Goal: Complete application form

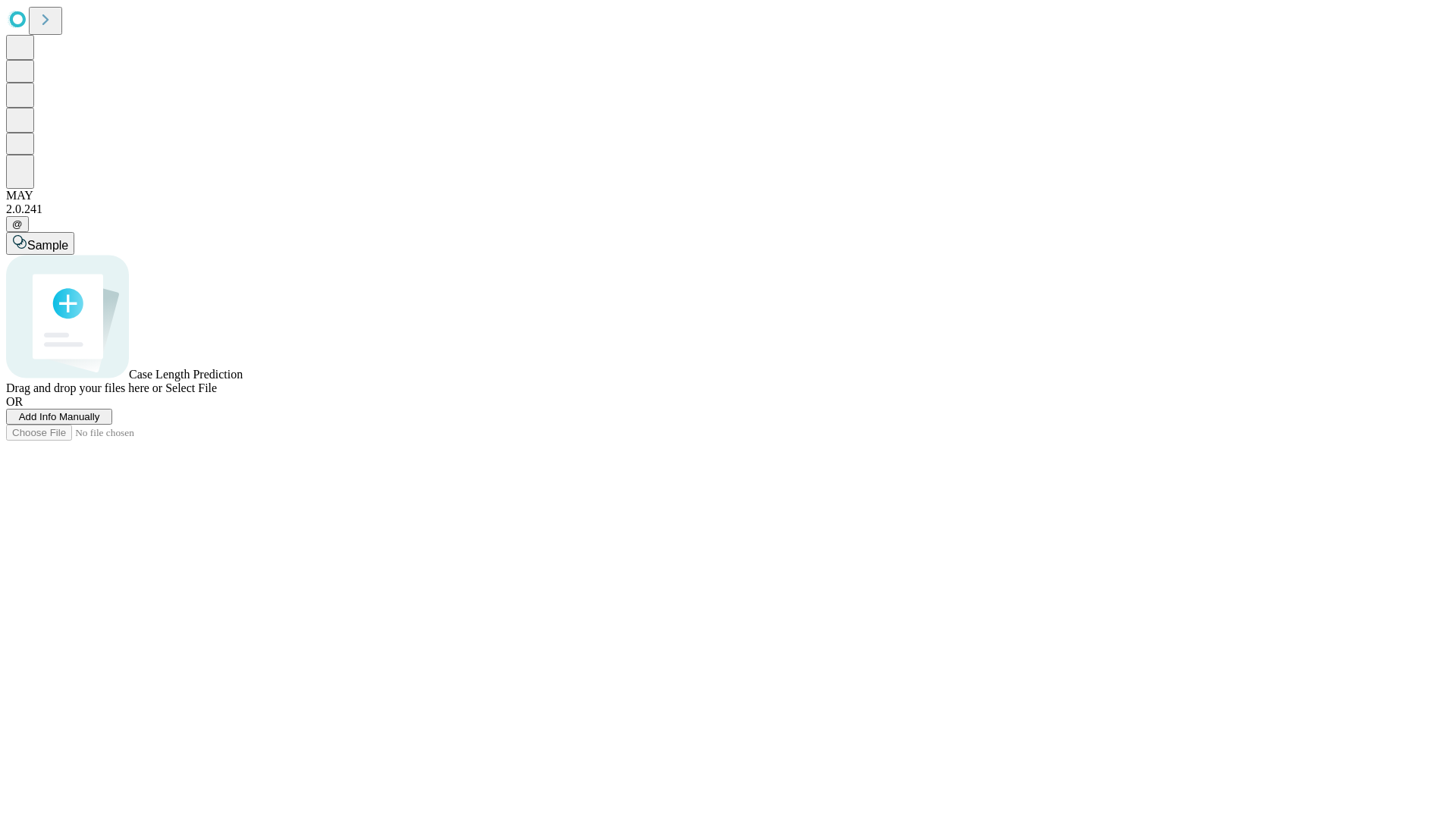
click at [100, 422] on span "Add Info Manually" at bounding box center [59, 416] width 81 height 11
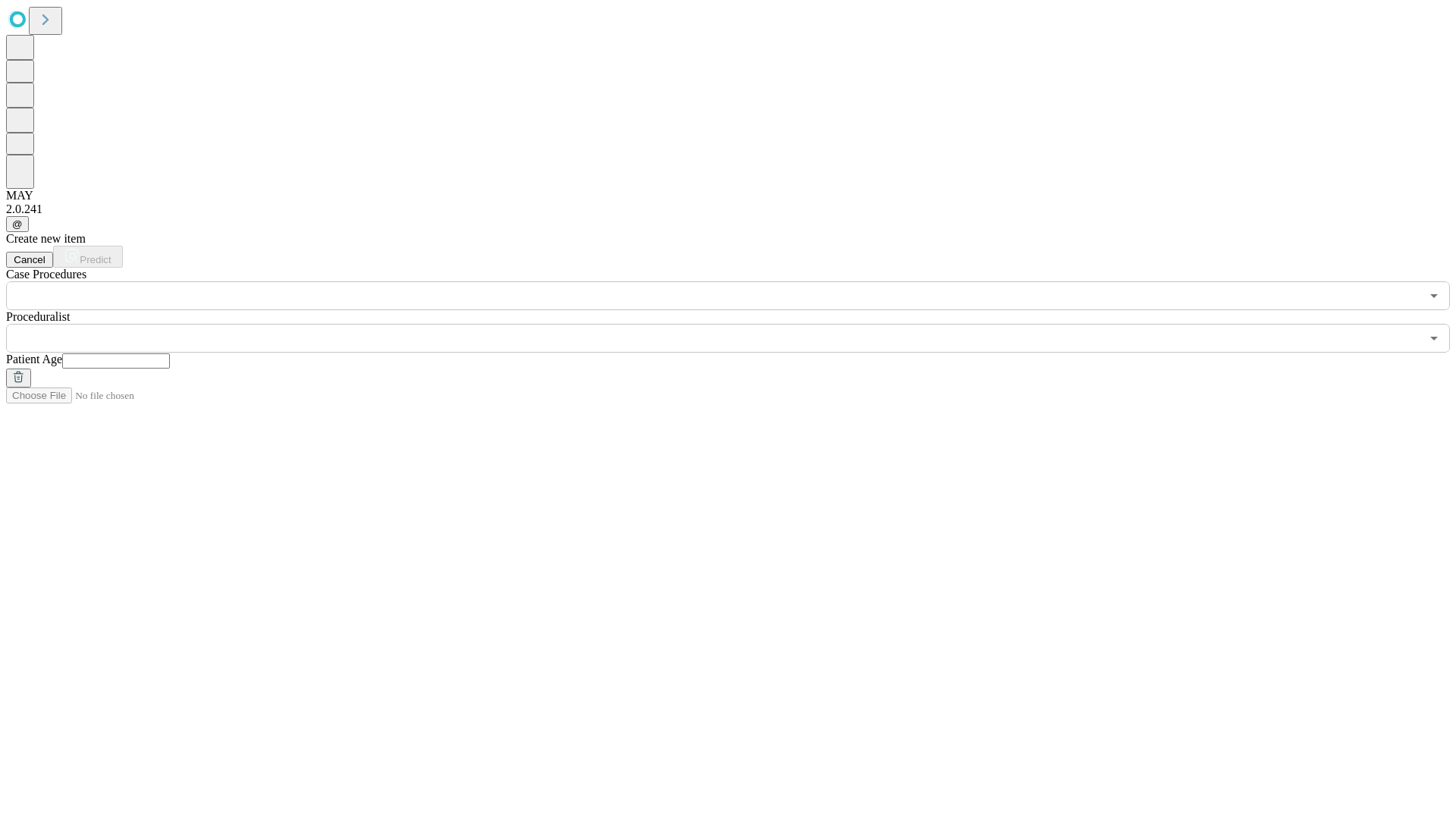
click at [170, 353] on input "text" at bounding box center [116, 361] width 108 height 15
type input "**"
click at [739, 324] on input "text" at bounding box center [713, 339] width 1414 height 29
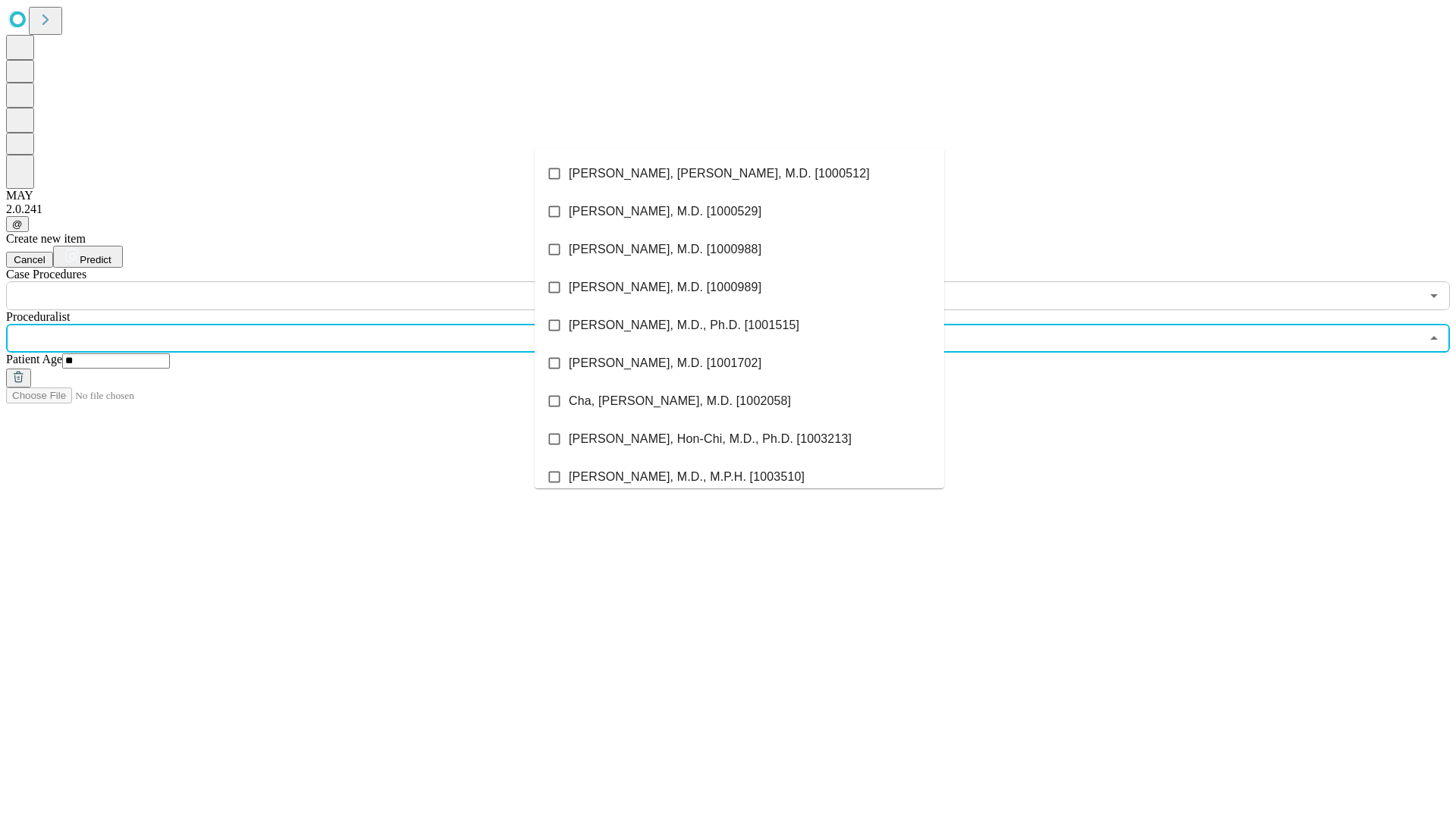
click at [739, 174] on li "[PERSON_NAME], [PERSON_NAME], M.D. [1000512]" at bounding box center [739, 174] width 409 height 38
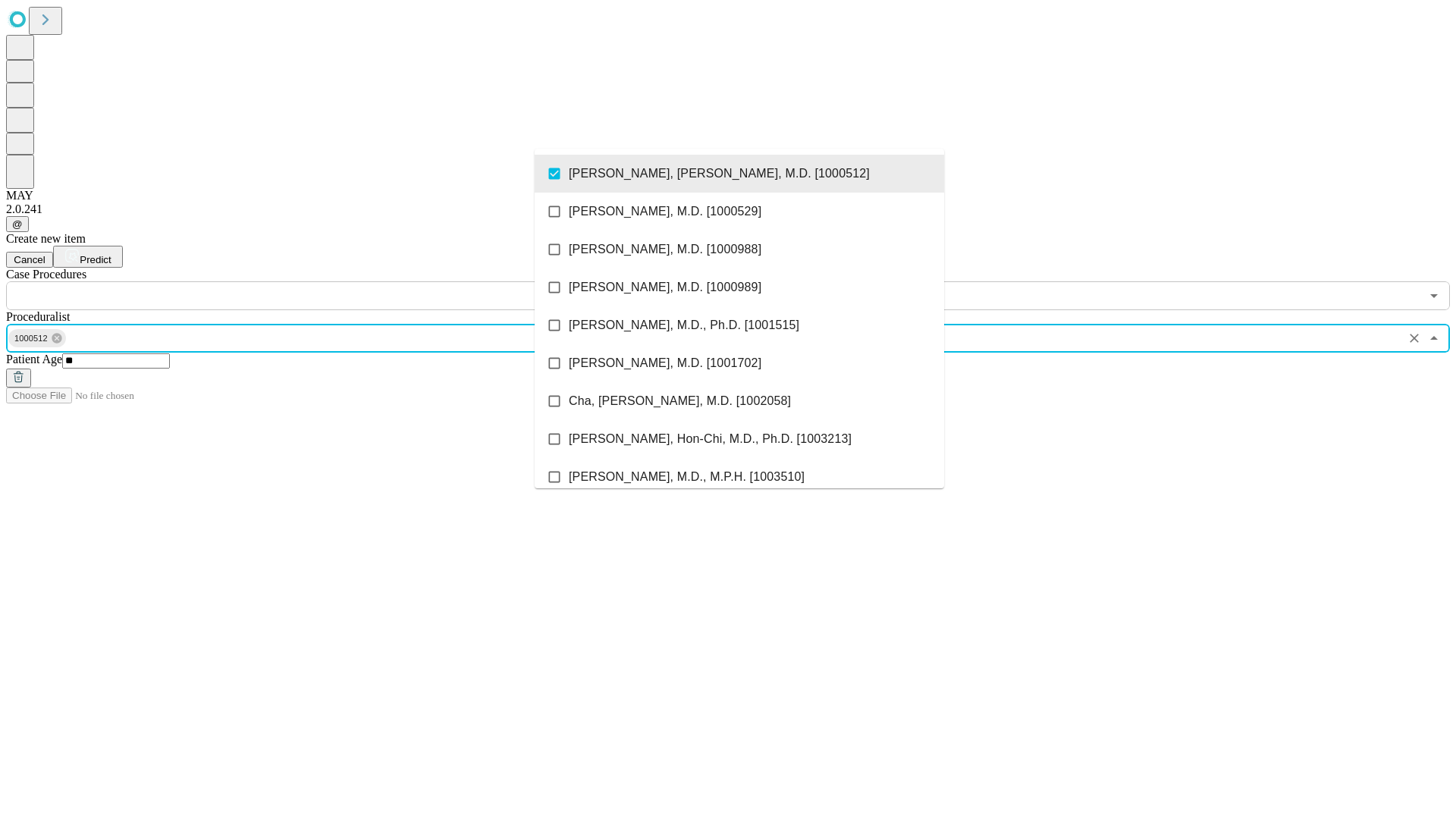
click at [318, 282] on input "text" at bounding box center [713, 296] width 1414 height 29
